Goal: Task Accomplishment & Management: Complete application form

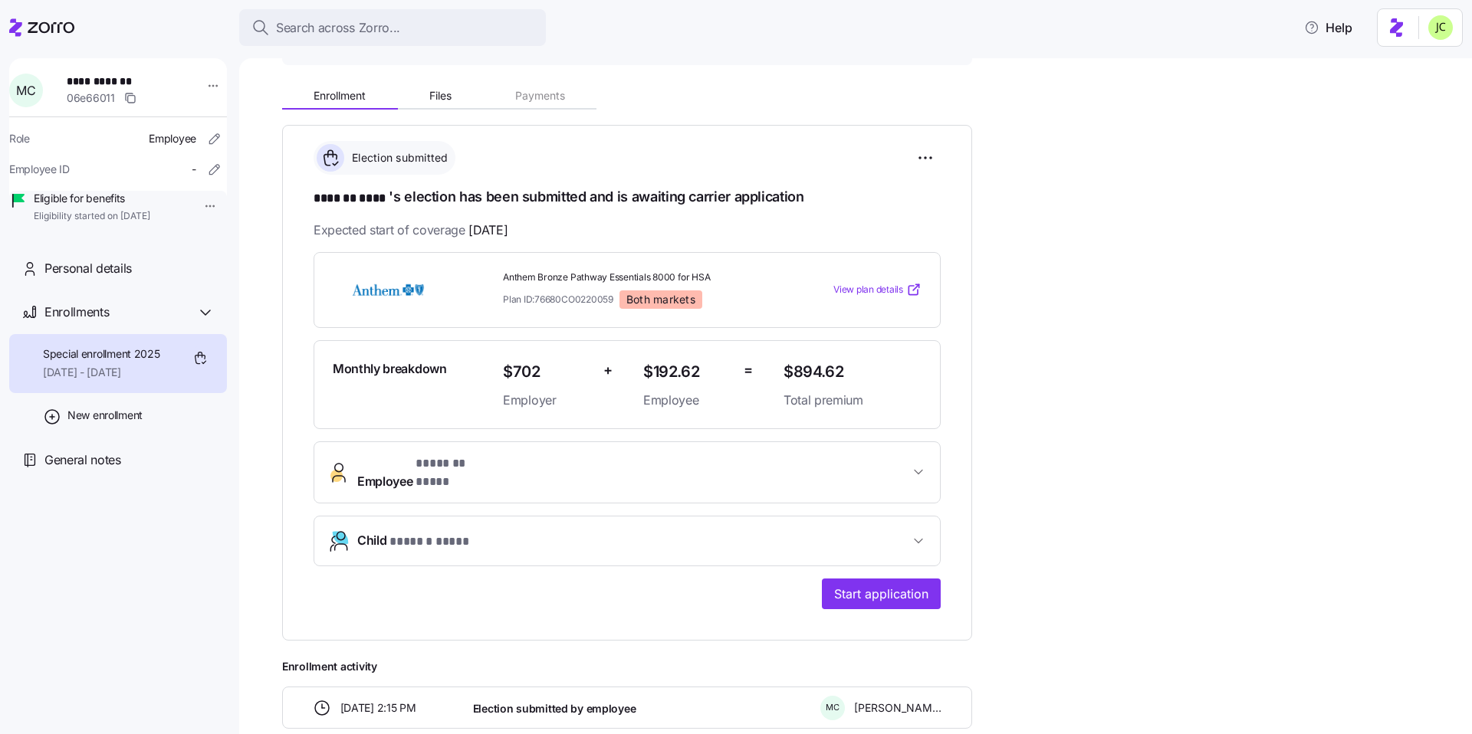
click at [569, 458] on span "Employee * ******* **** *" at bounding box center [633, 473] width 552 height 37
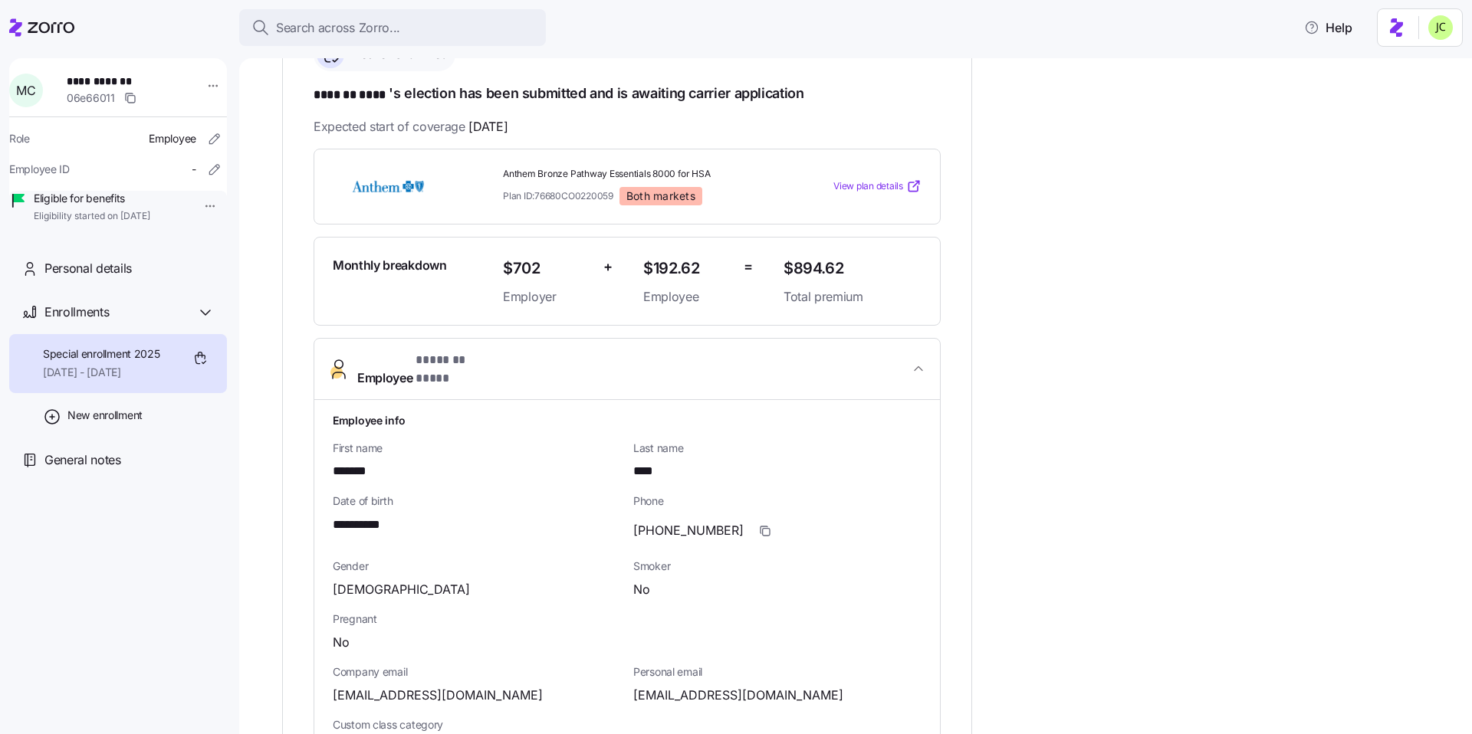
scroll to position [172, 0]
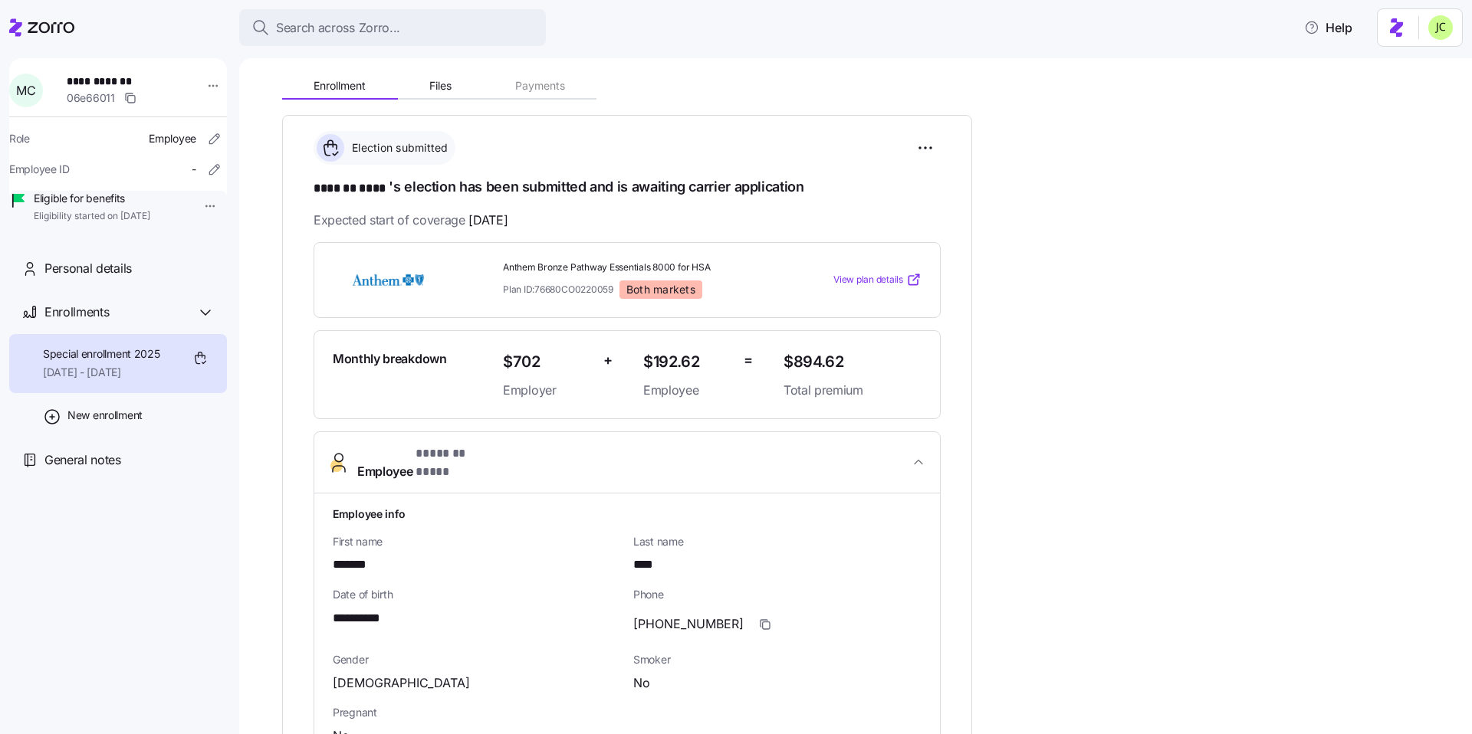
click at [910, 281] on icon at bounding box center [913, 279] width 15 height 15
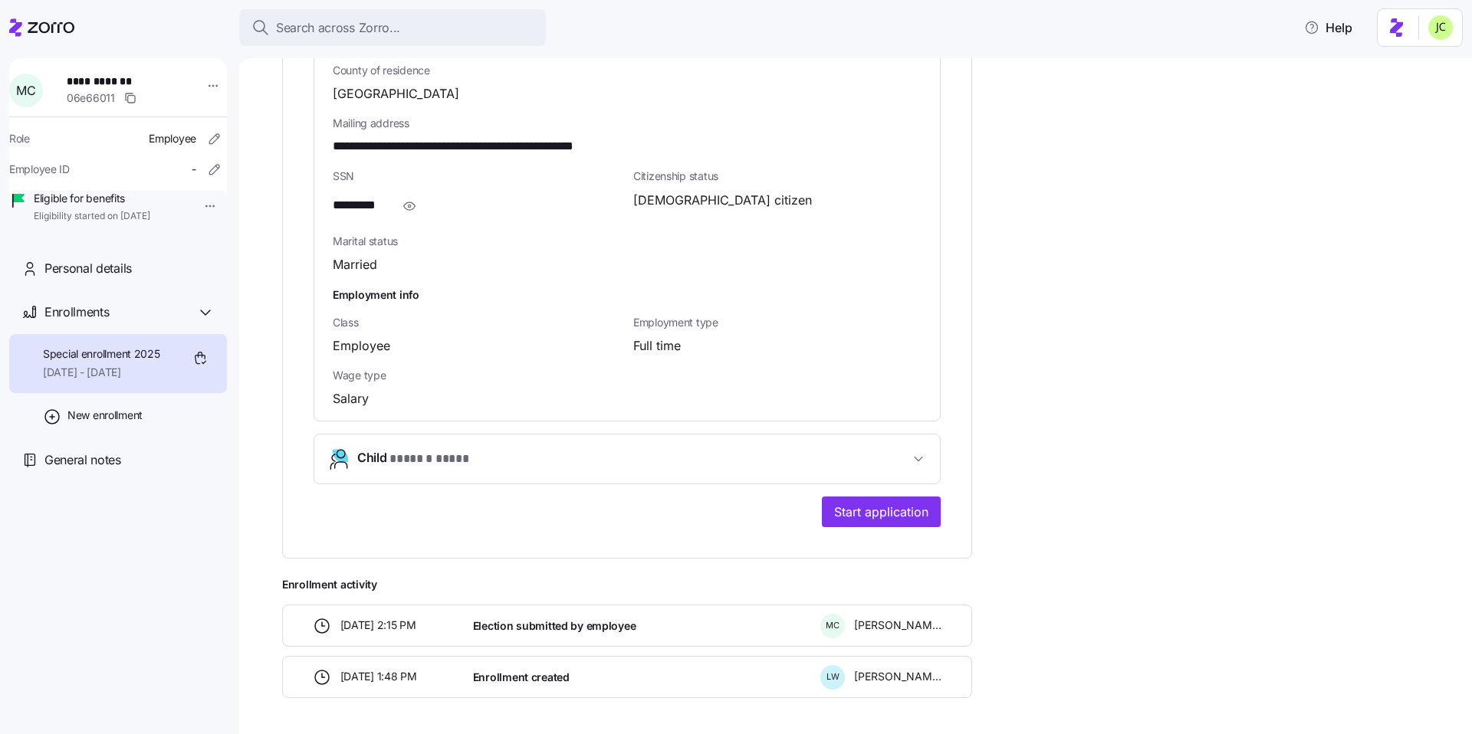
scroll to position [1068, 0]
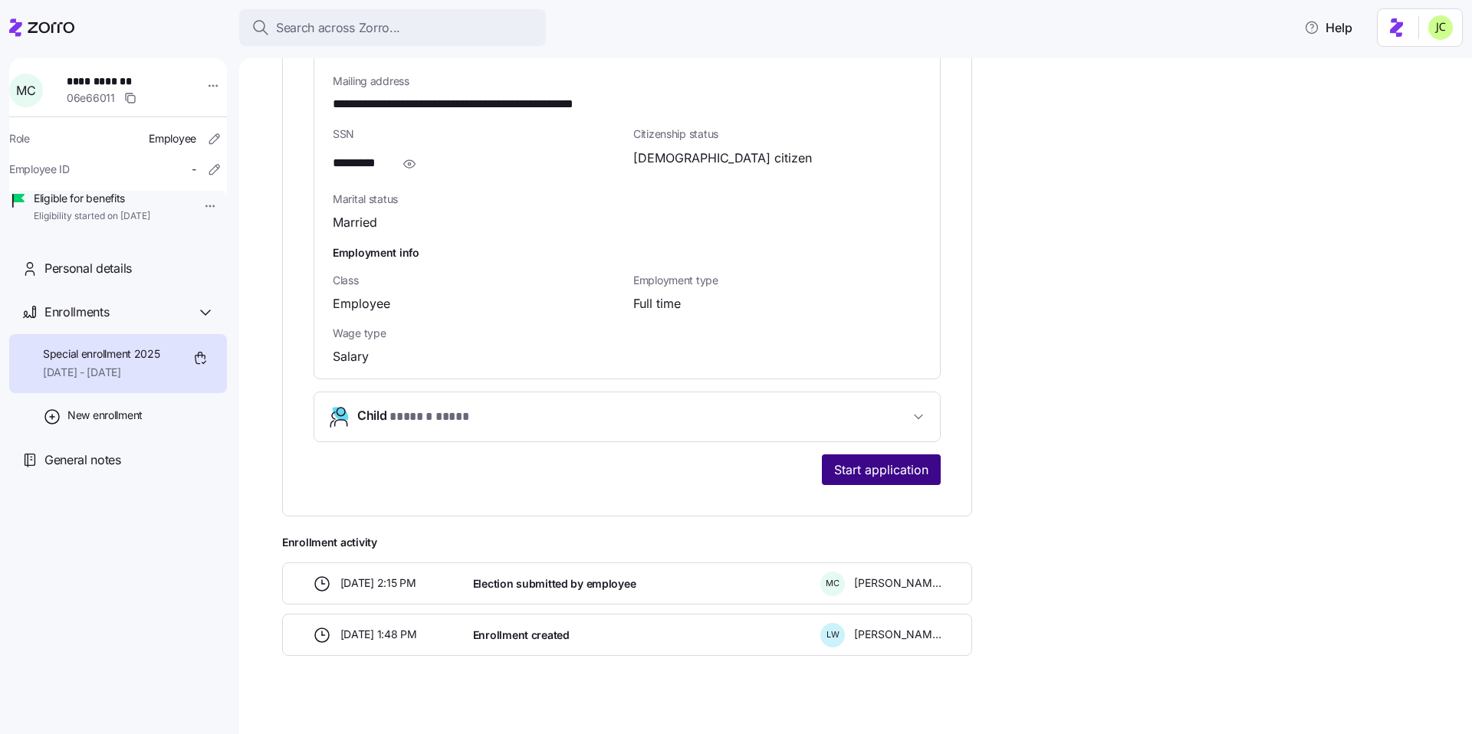
click at [878, 461] on span "Start application" at bounding box center [881, 470] width 94 height 18
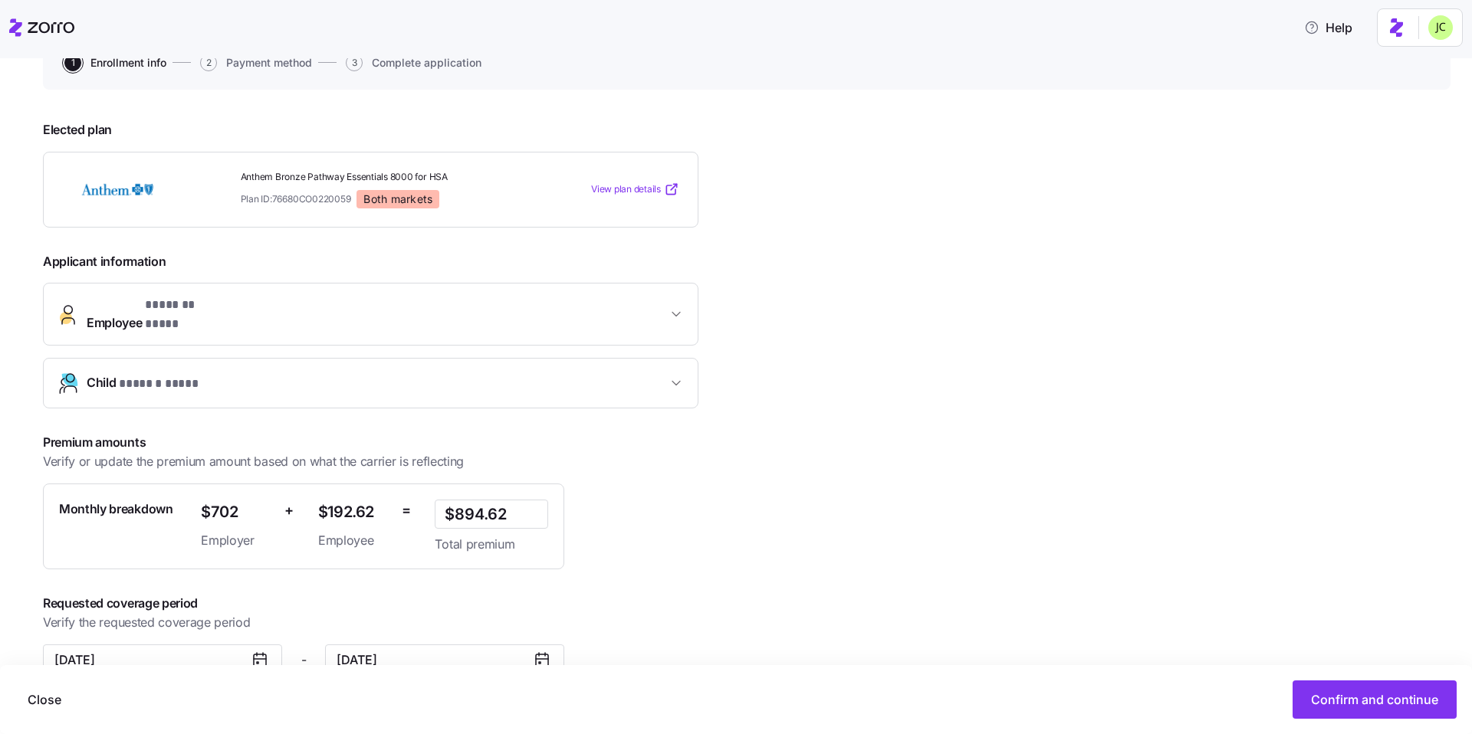
scroll to position [189, 0]
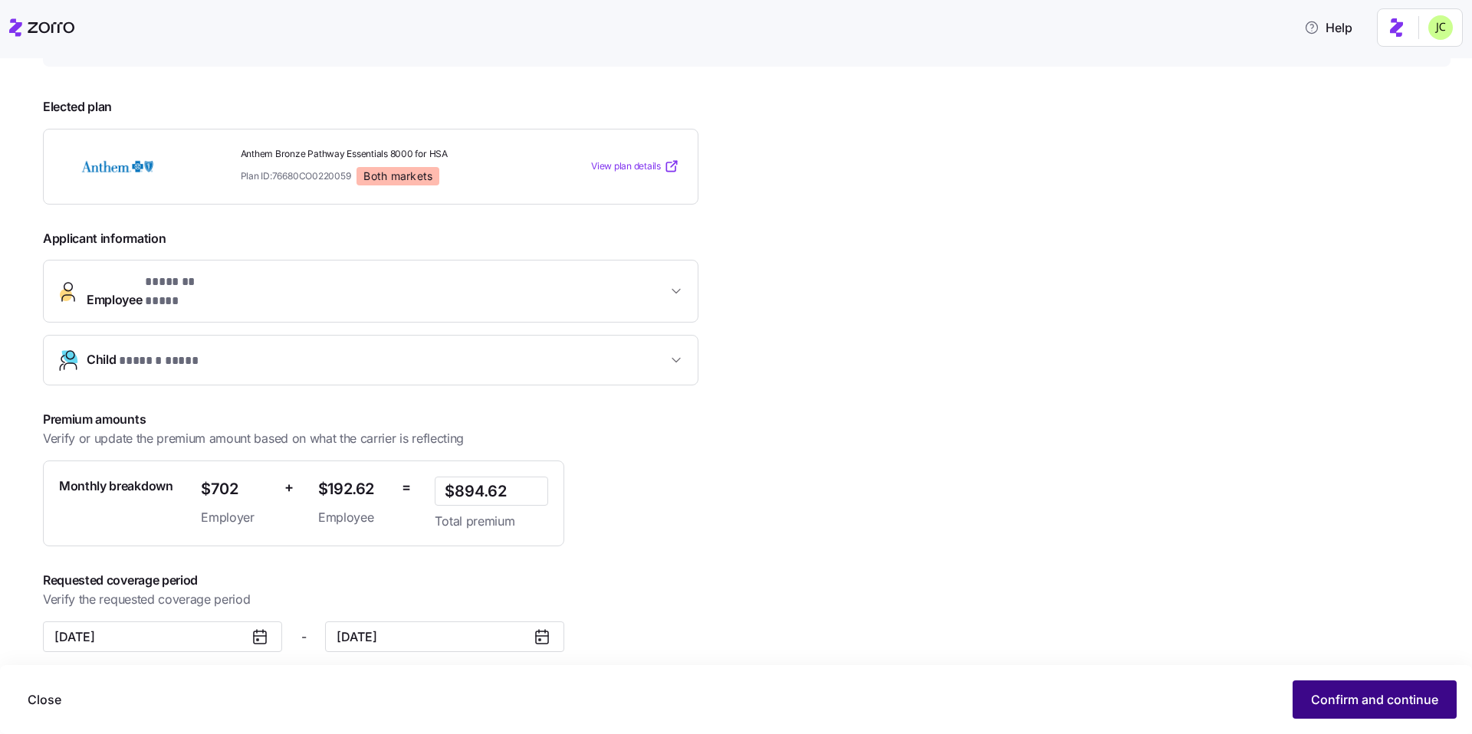
click at [1357, 701] on span "Confirm and continue" at bounding box center [1374, 700] width 127 height 18
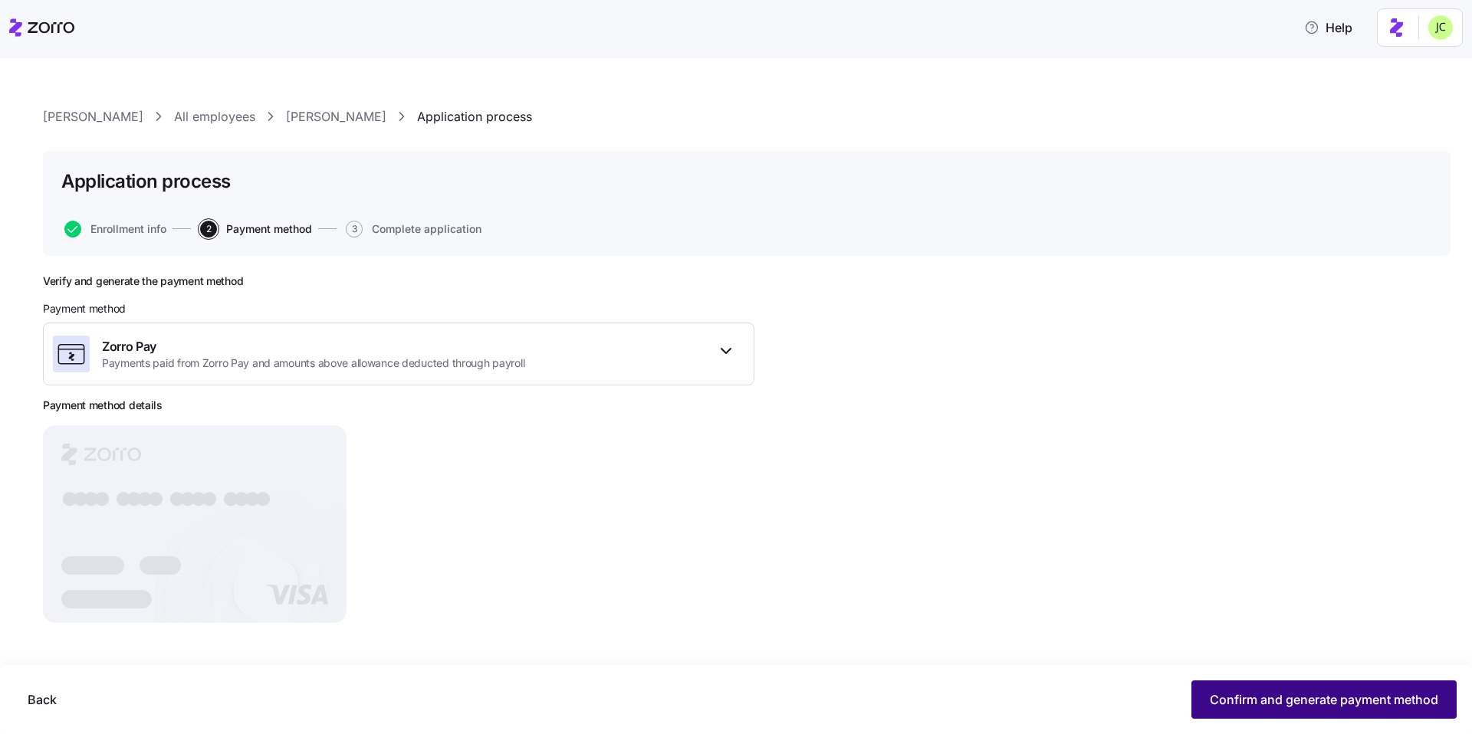
click at [1393, 688] on button "Confirm and generate payment method" at bounding box center [1323, 700] width 265 height 38
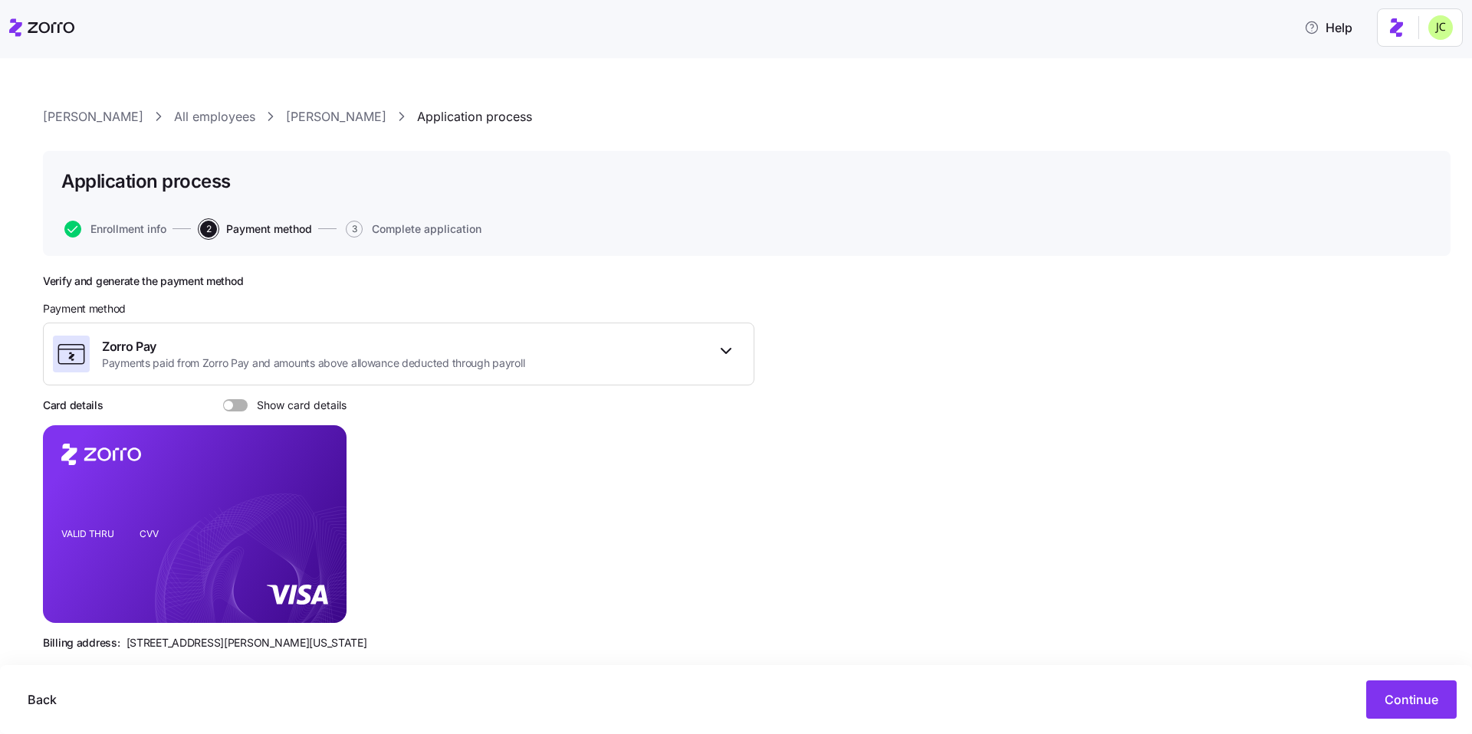
scroll to position [24, 0]
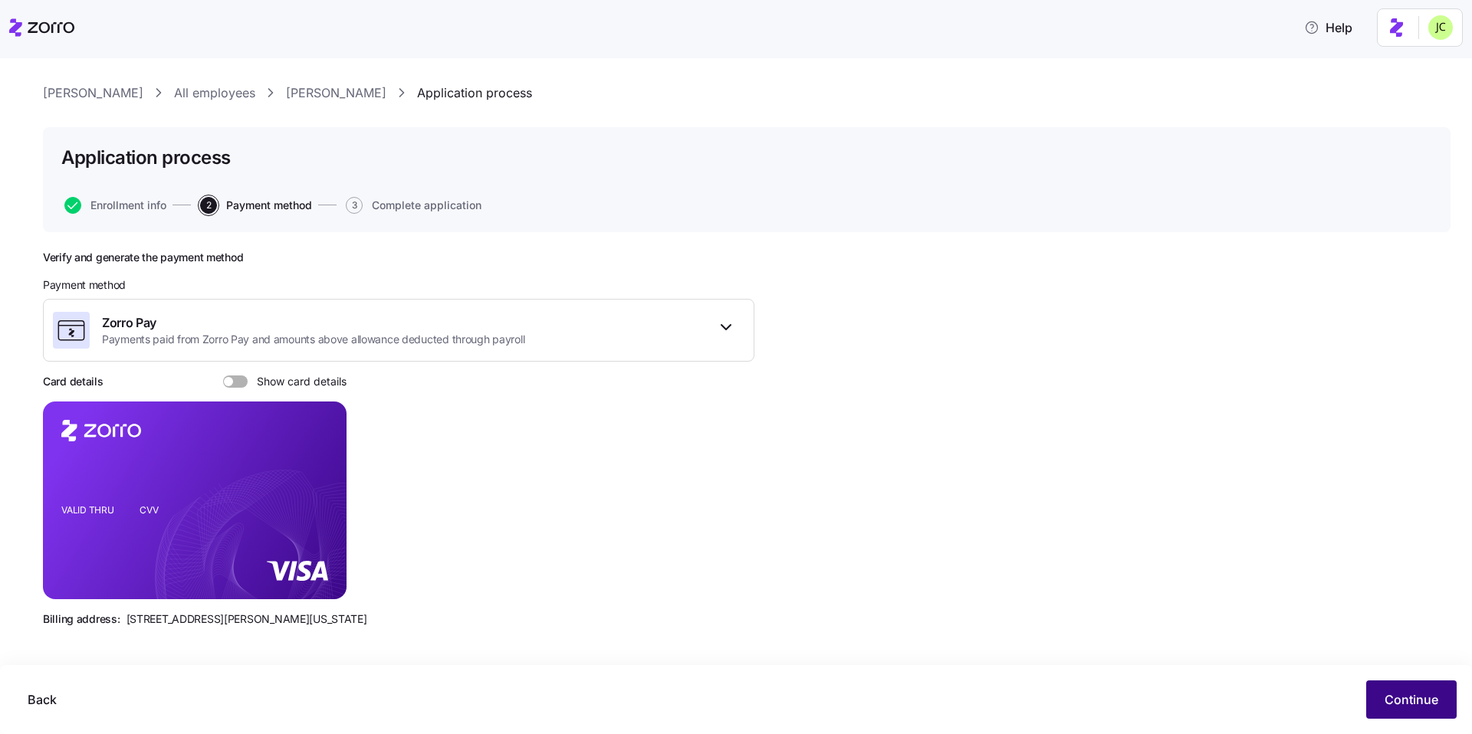
click at [1440, 714] on button "Continue" at bounding box center [1411, 700] width 90 height 38
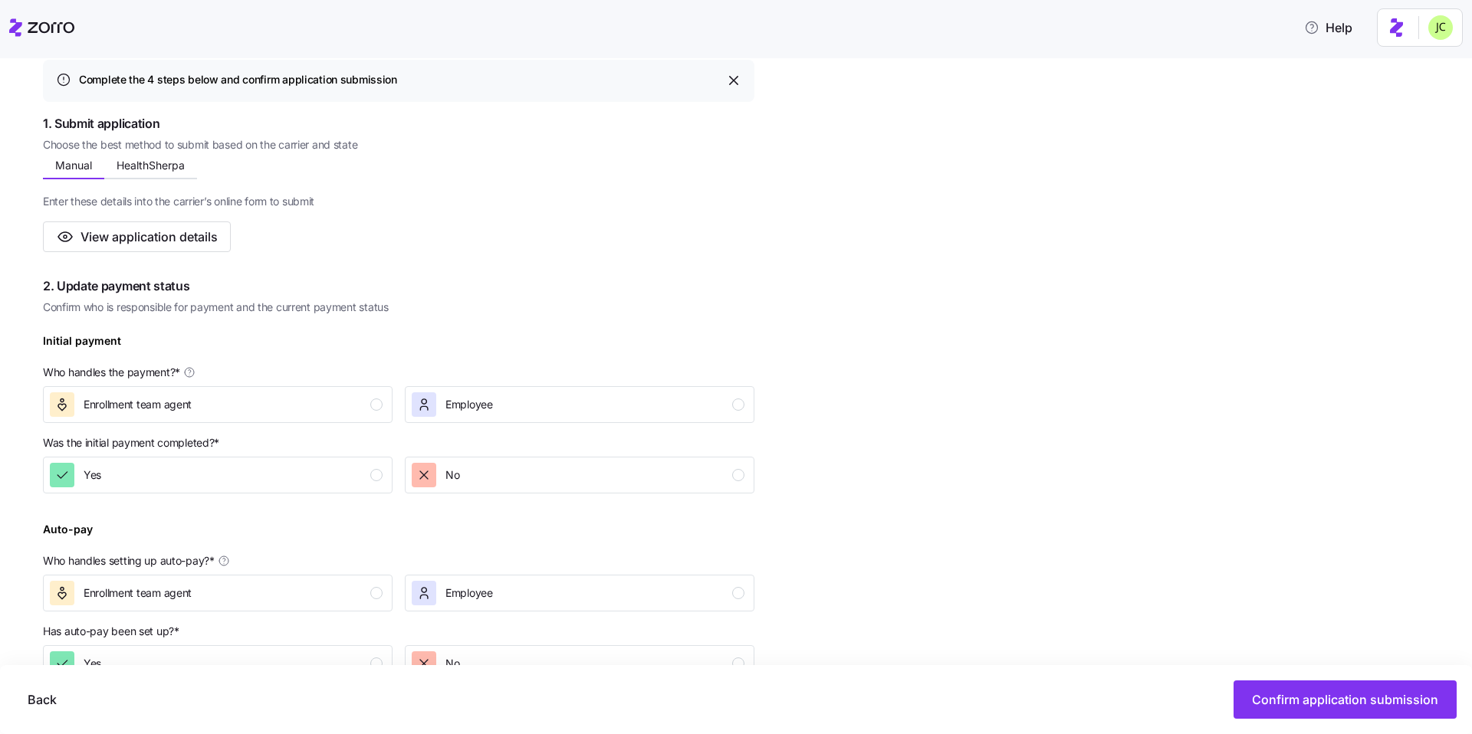
scroll to position [220, 0]
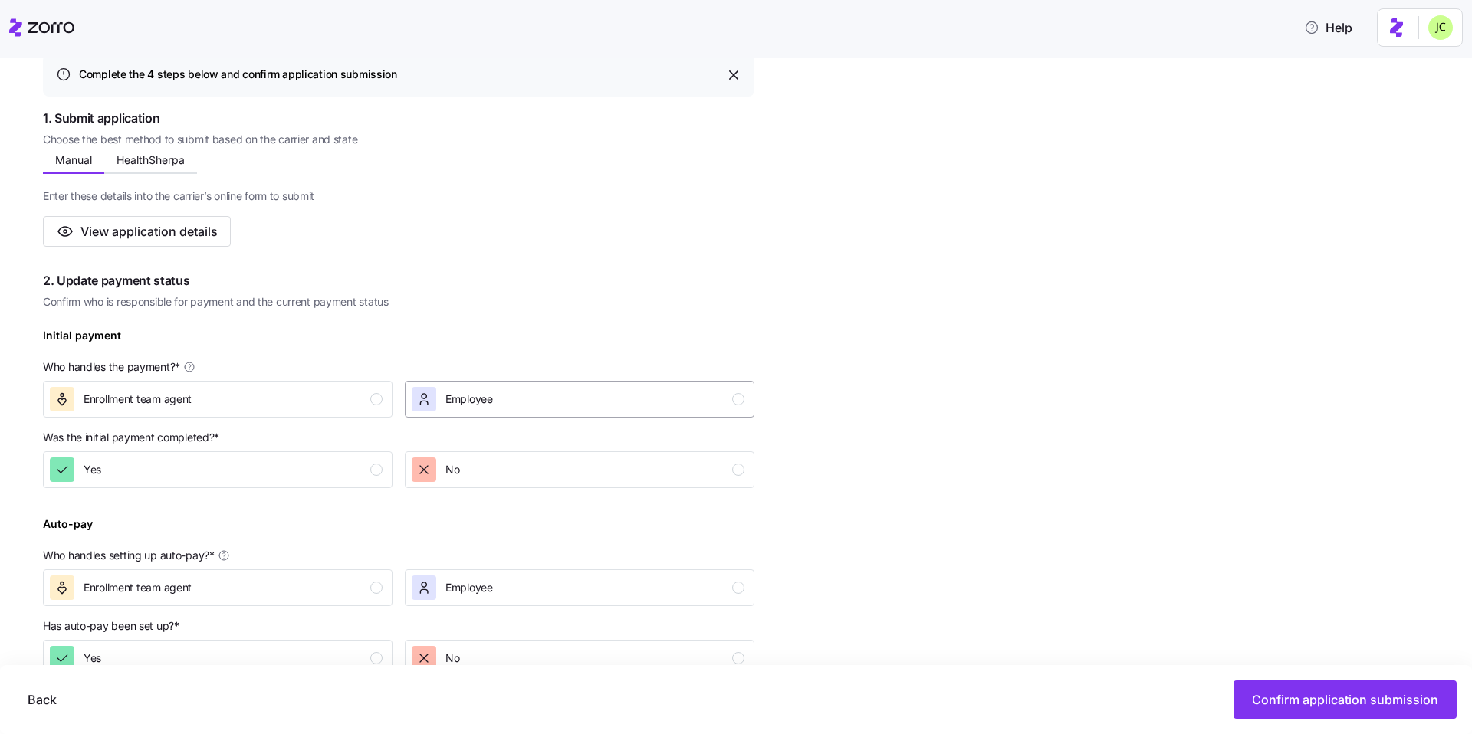
click at [539, 394] on div "Employee" at bounding box center [578, 399] width 333 height 25
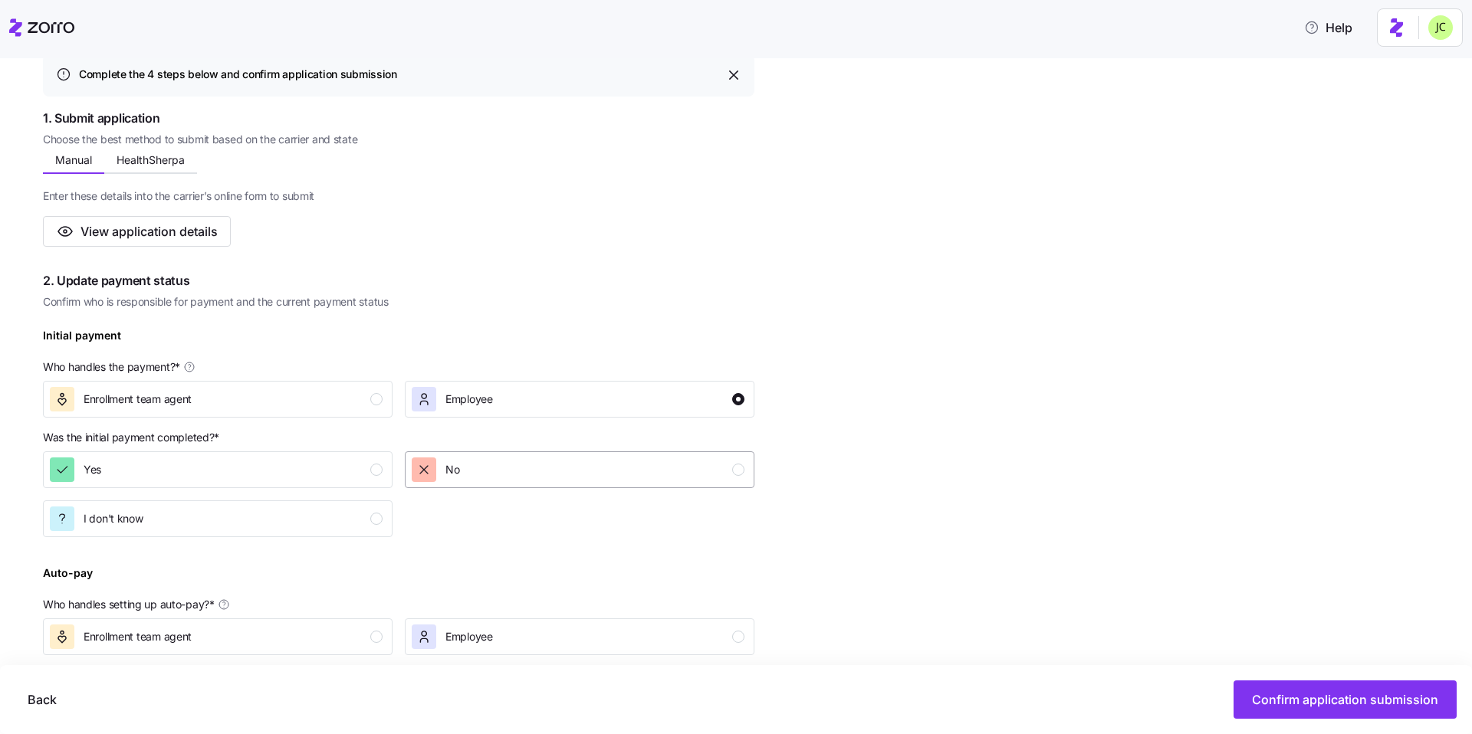
click at [553, 464] on div "No" at bounding box center [578, 470] width 333 height 25
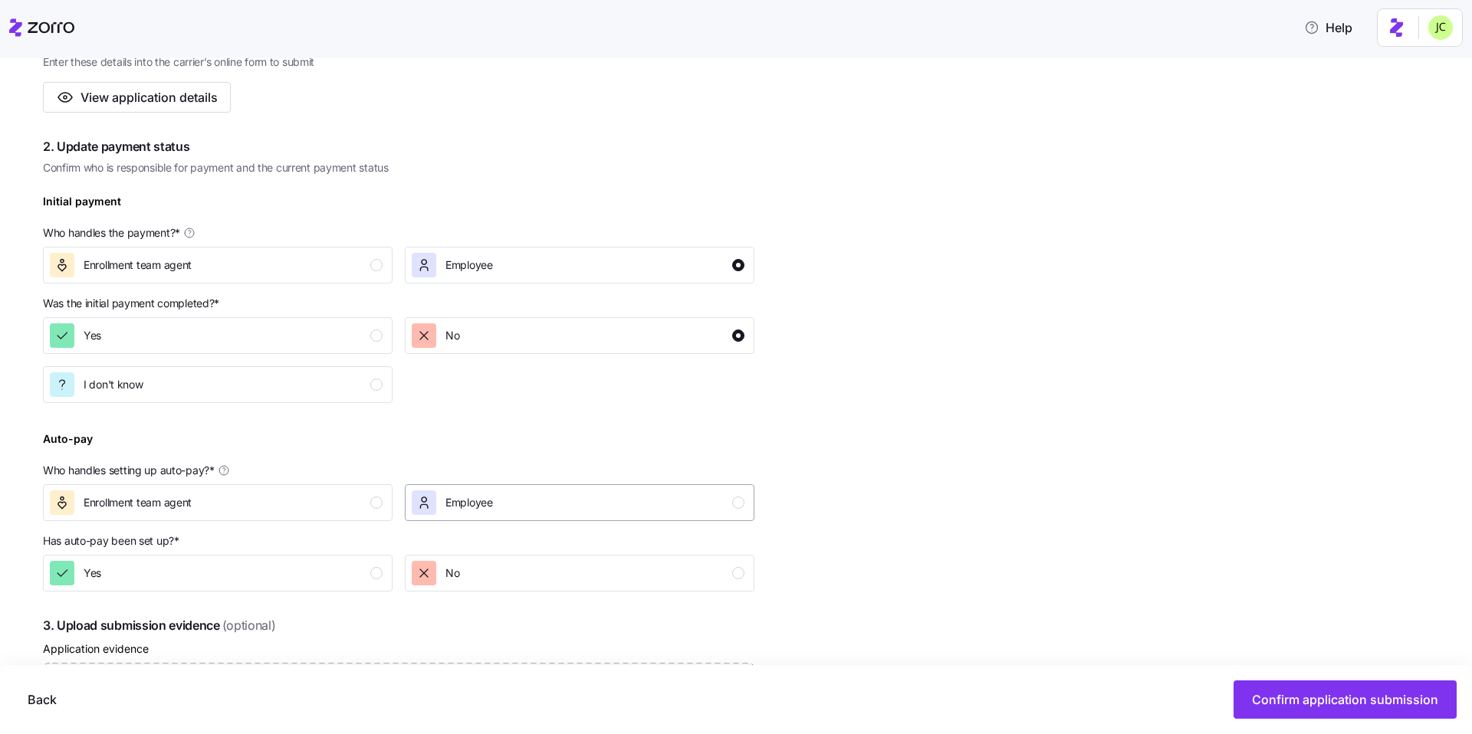
click at [573, 502] on div "Employee" at bounding box center [578, 503] width 333 height 25
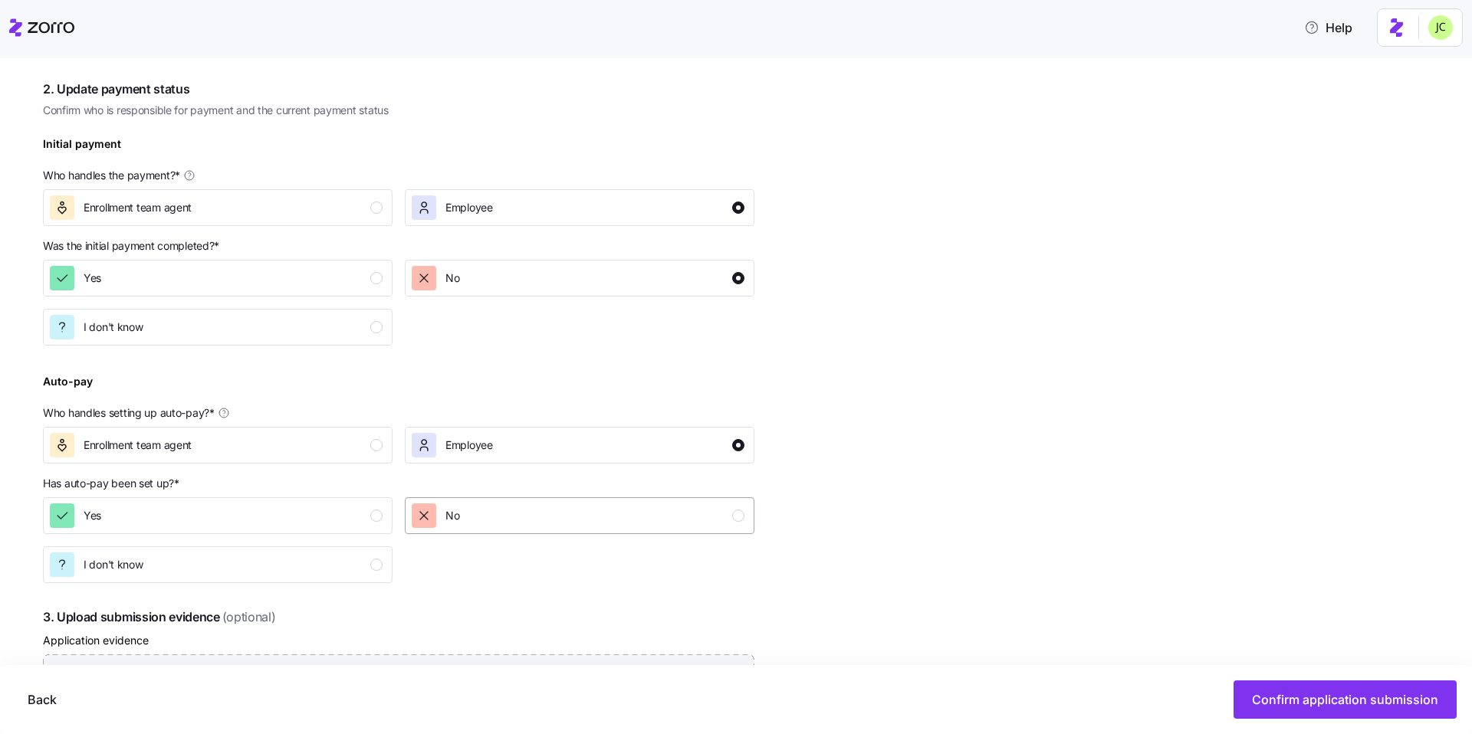
click at [573, 504] on div "No" at bounding box center [578, 516] width 333 height 25
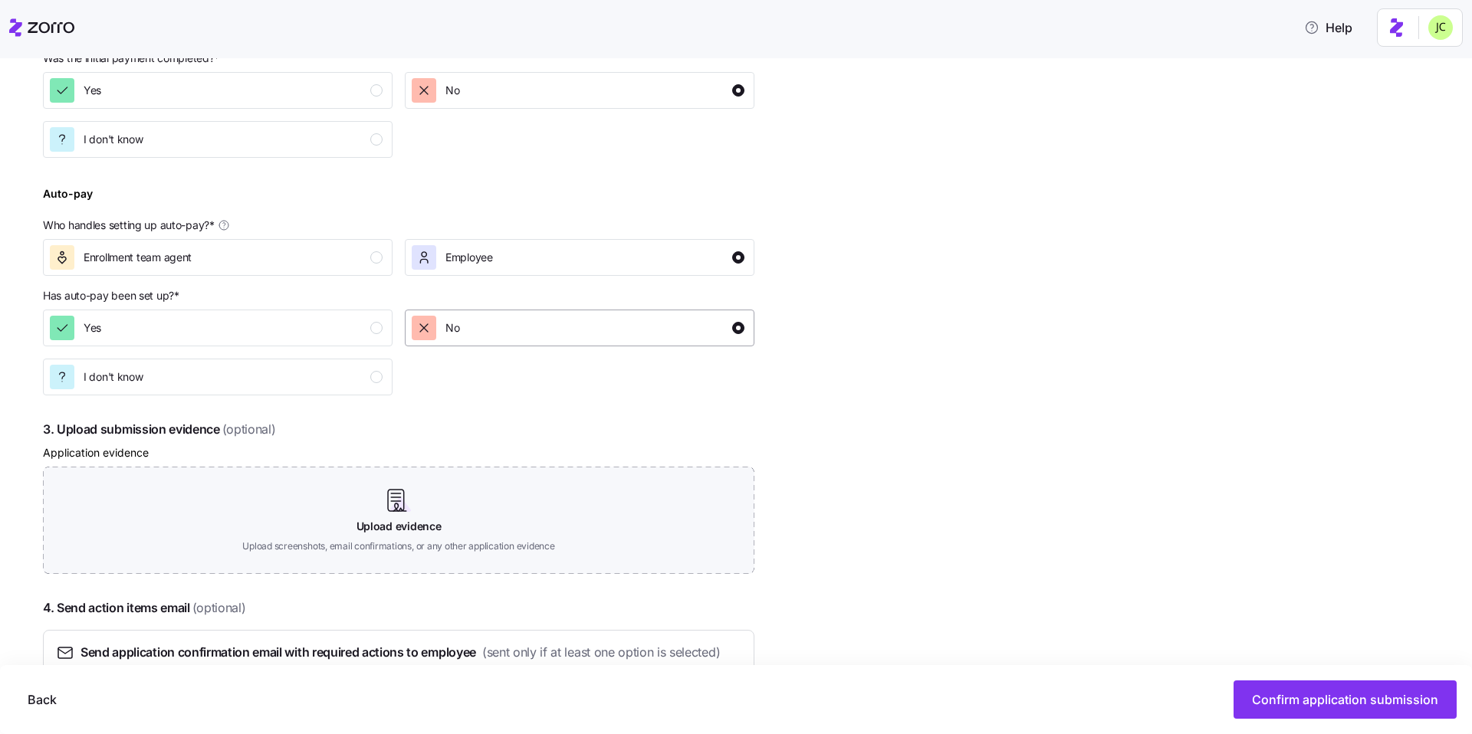
scroll to position [631, 0]
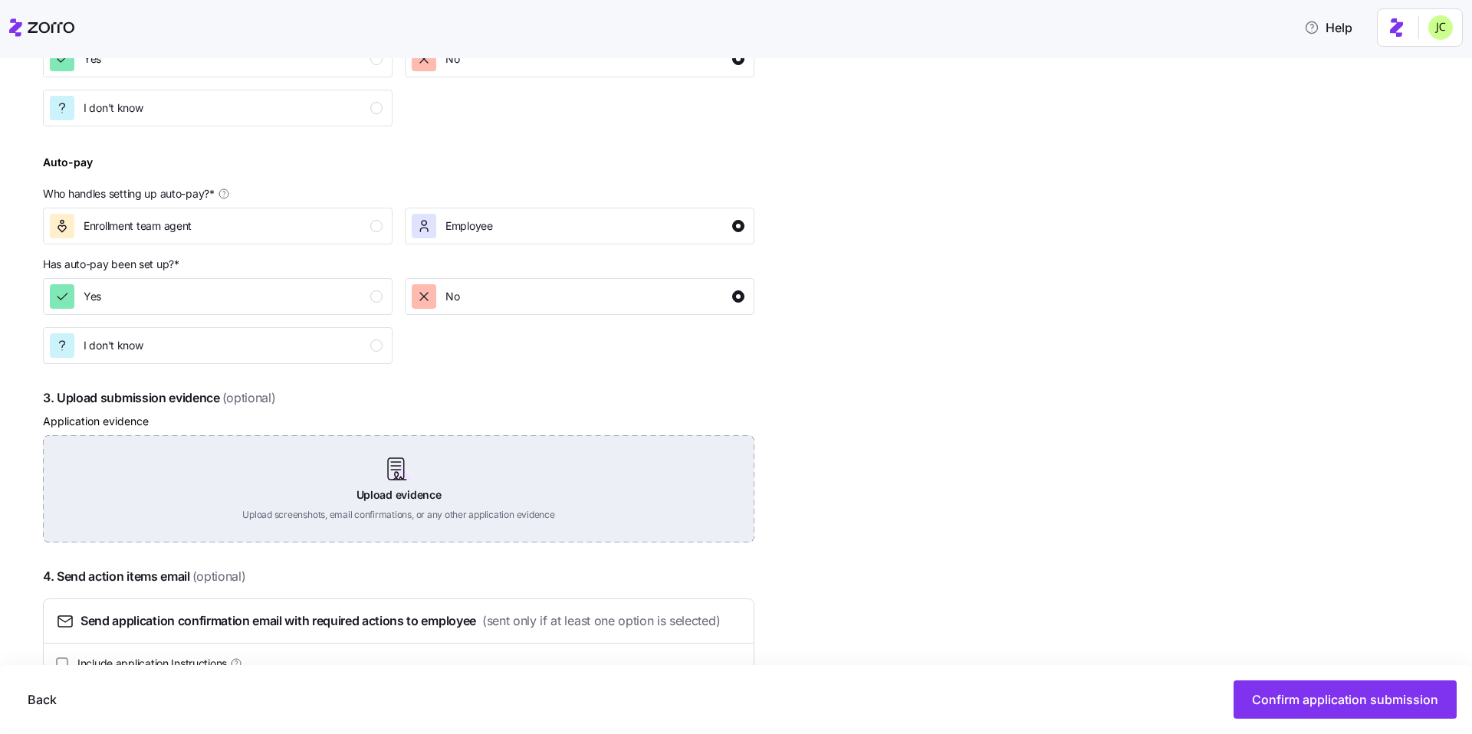
click at [395, 476] on div "Upload evidence Upload screenshots, email confirmations, or any other applicati…" at bounding box center [398, 488] width 711 height 107
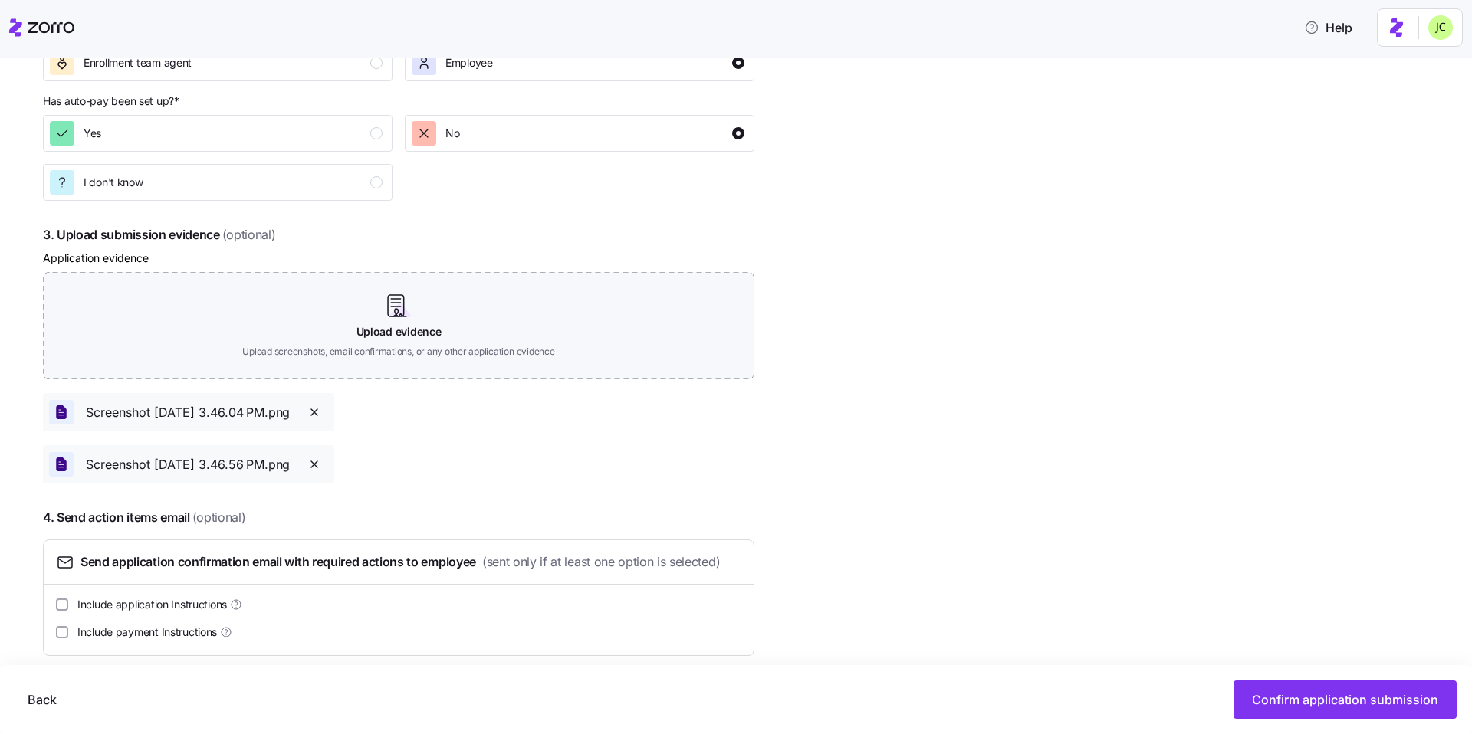
scroll to position [811, 0]
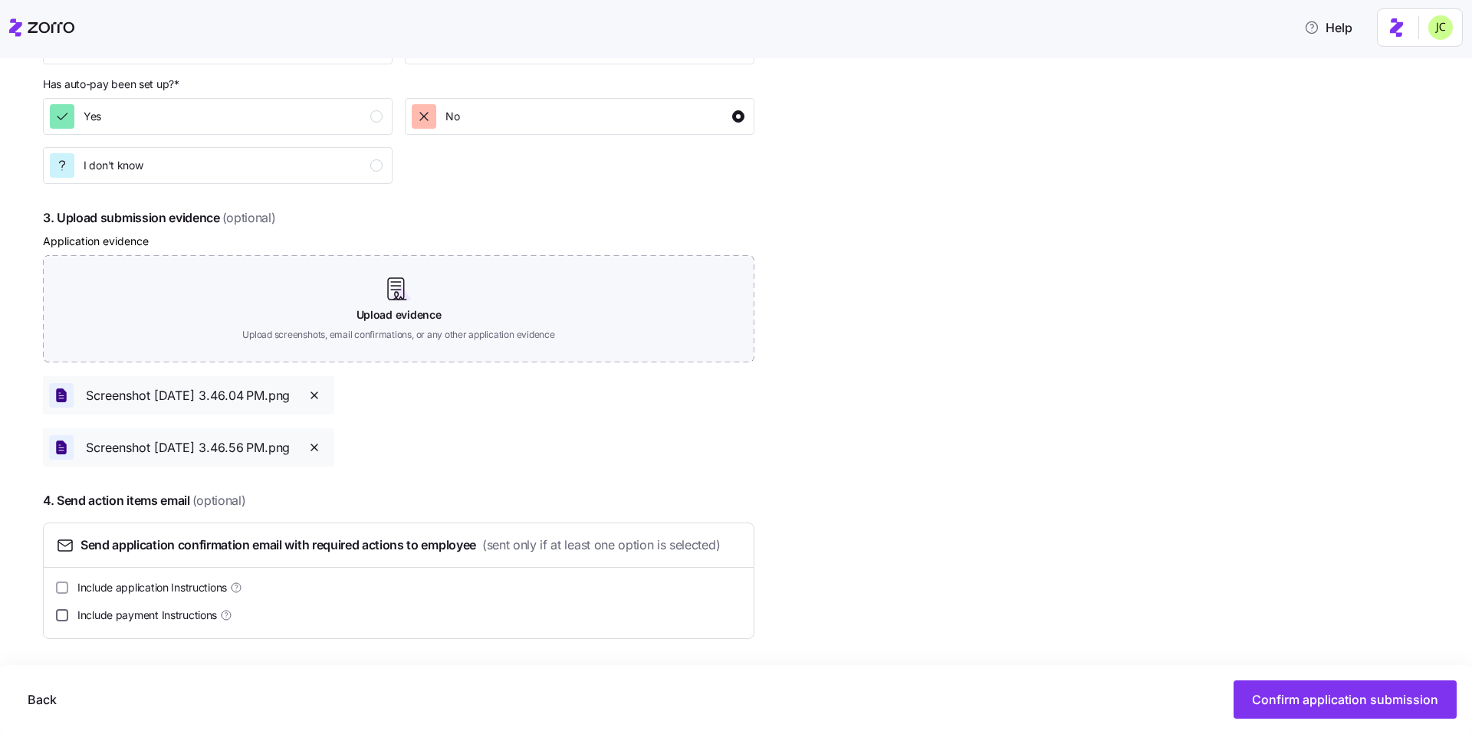
click at [67, 612] on input "Include payment Instructions" at bounding box center [62, 615] width 12 height 12
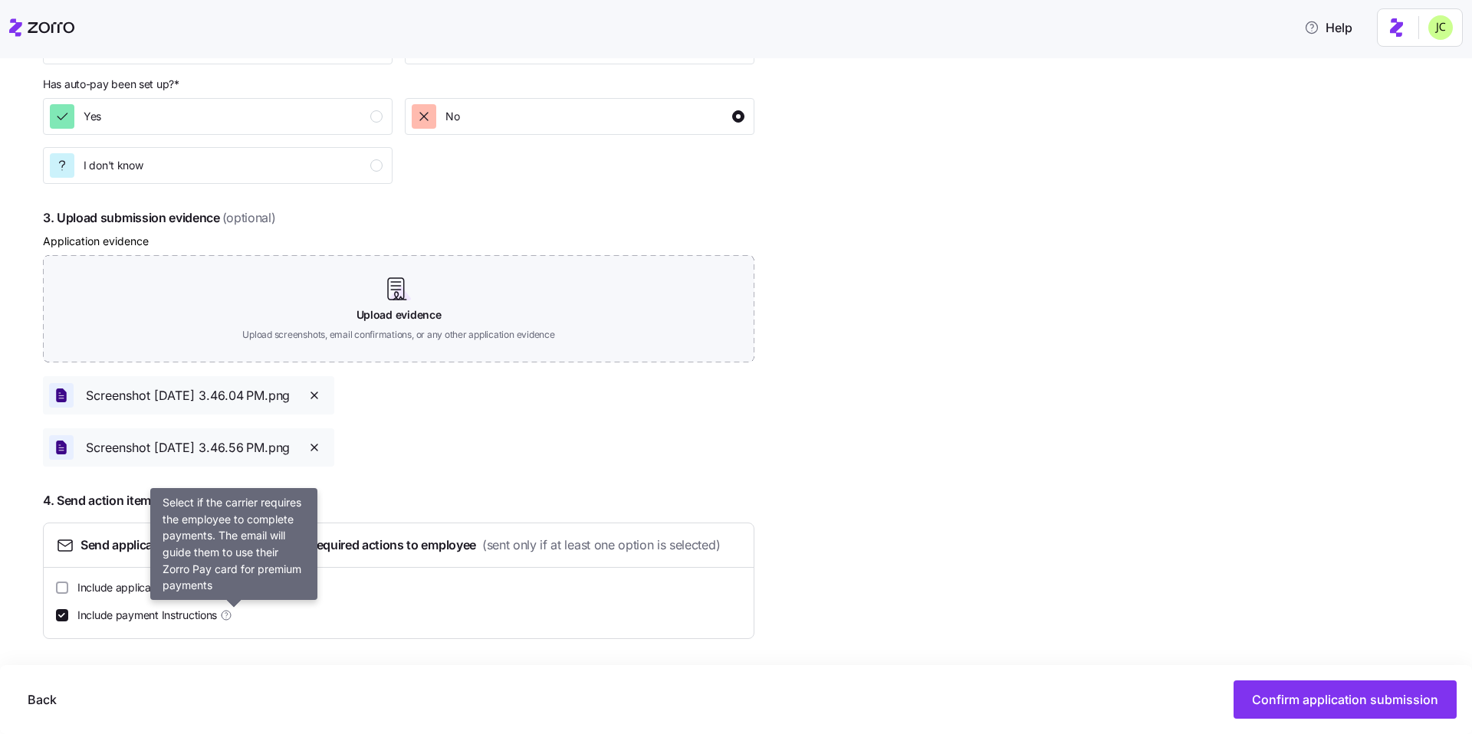
click at [232, 617] on icon at bounding box center [226, 615] width 12 height 12
click at [68, 617] on input "Include payment Instructions" at bounding box center [62, 615] width 12 height 12
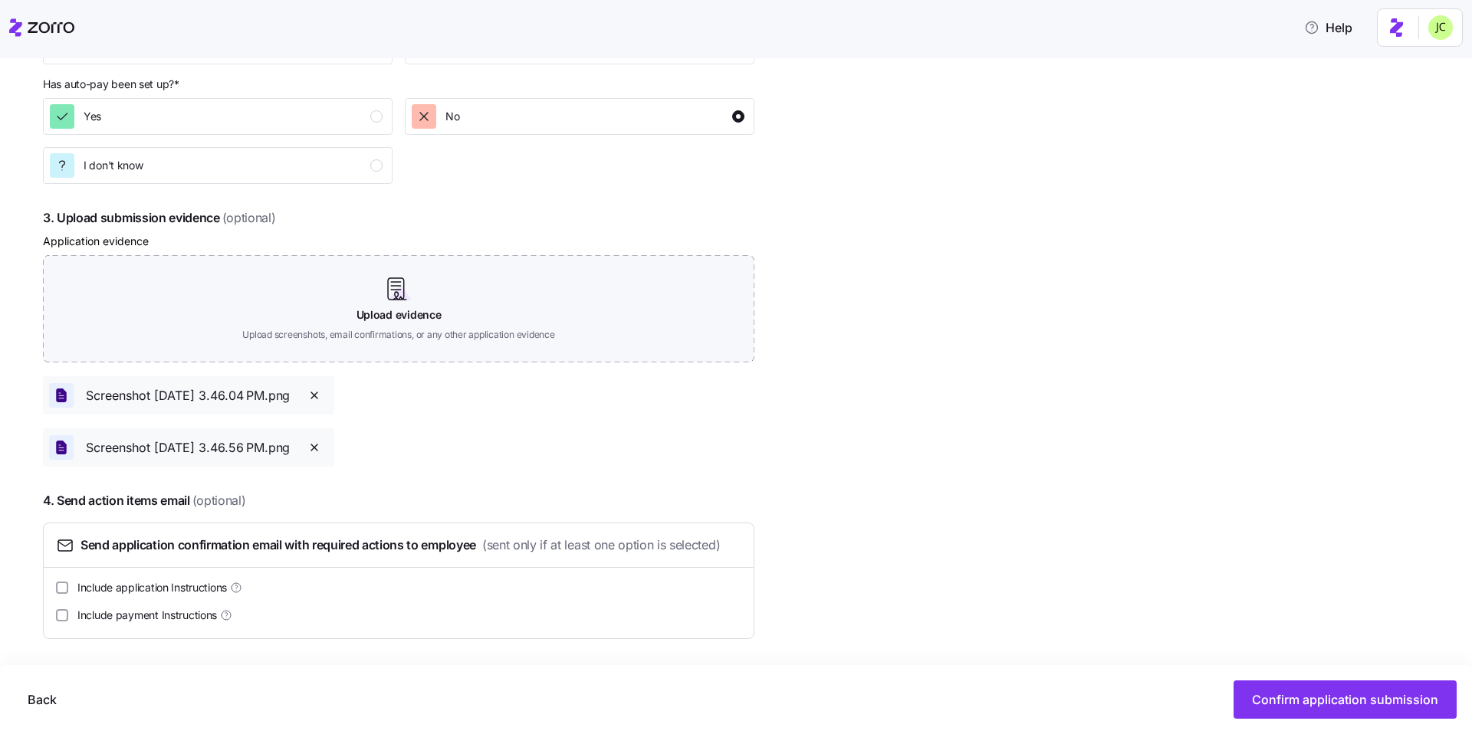
click at [232, 616] on icon at bounding box center [226, 615] width 12 height 12
click at [68, 616] on input "Include payment Instructions" at bounding box center [62, 615] width 12 height 12
click at [1351, 687] on button "Confirm application submission" at bounding box center [1344, 700] width 223 height 38
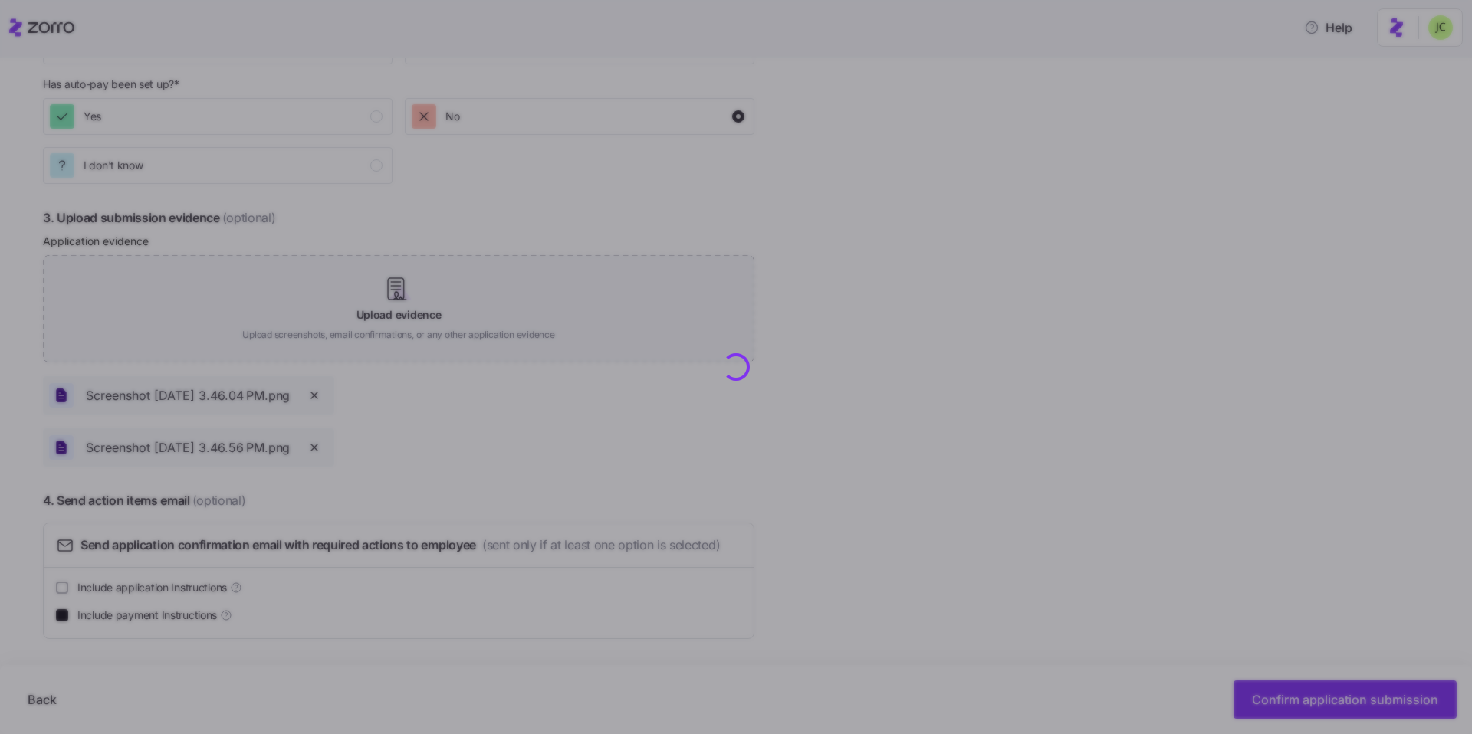
checkbox input "false"
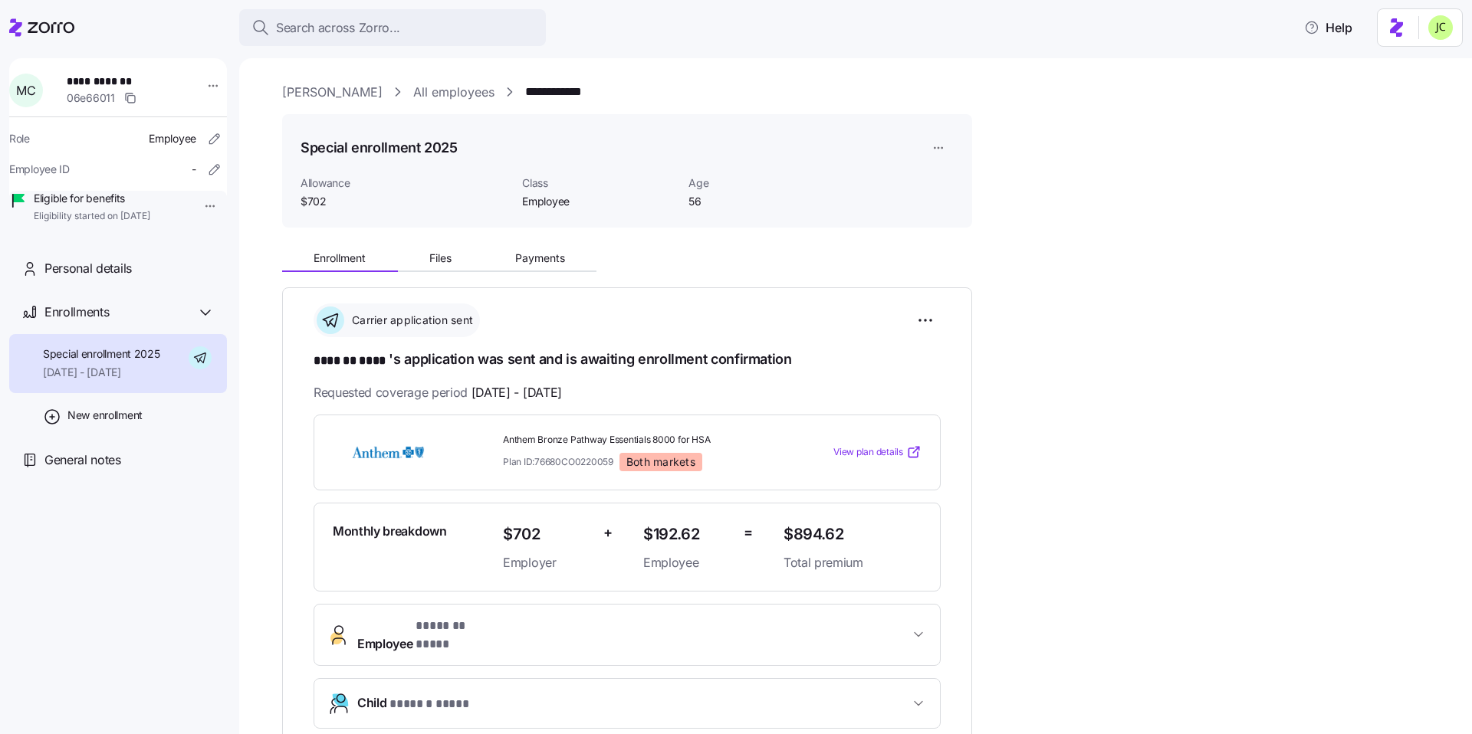
scroll to position [338, 0]
